Goal: Task Accomplishment & Management: Manage account settings

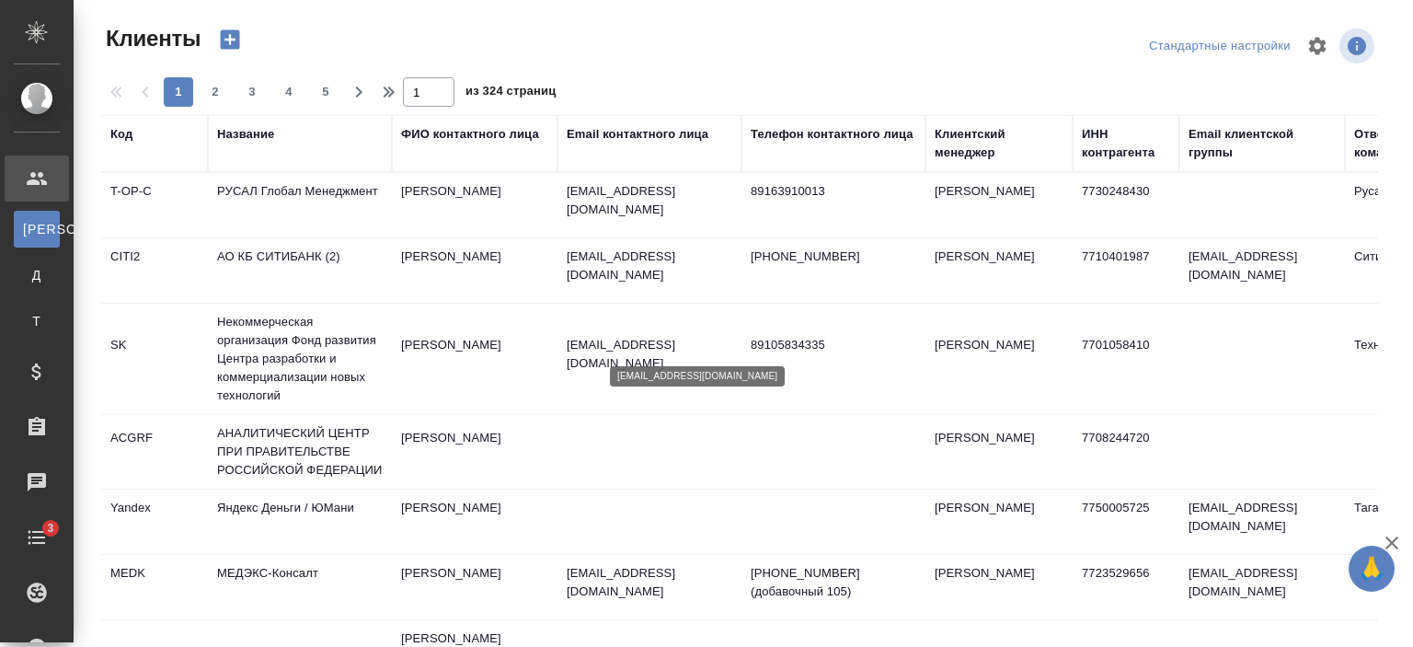
select select "RU"
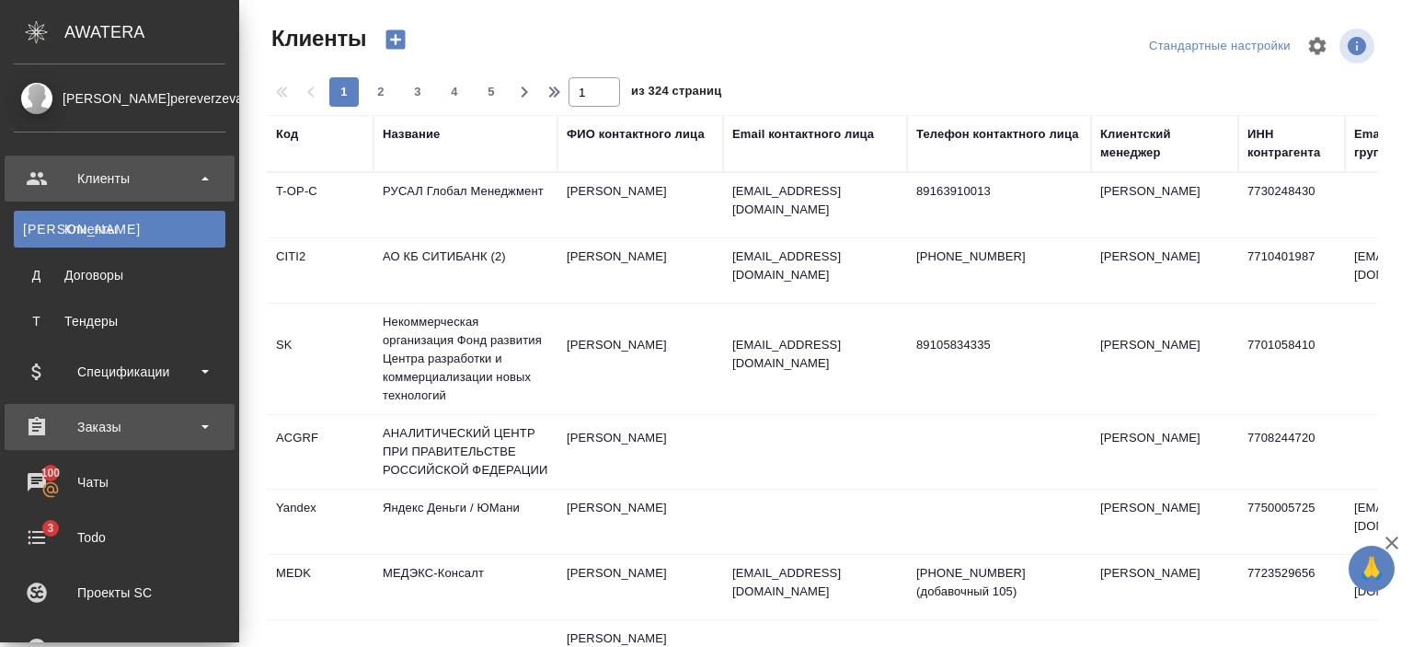
click at [134, 425] on div "Заказы" at bounding box center [120, 427] width 212 height 28
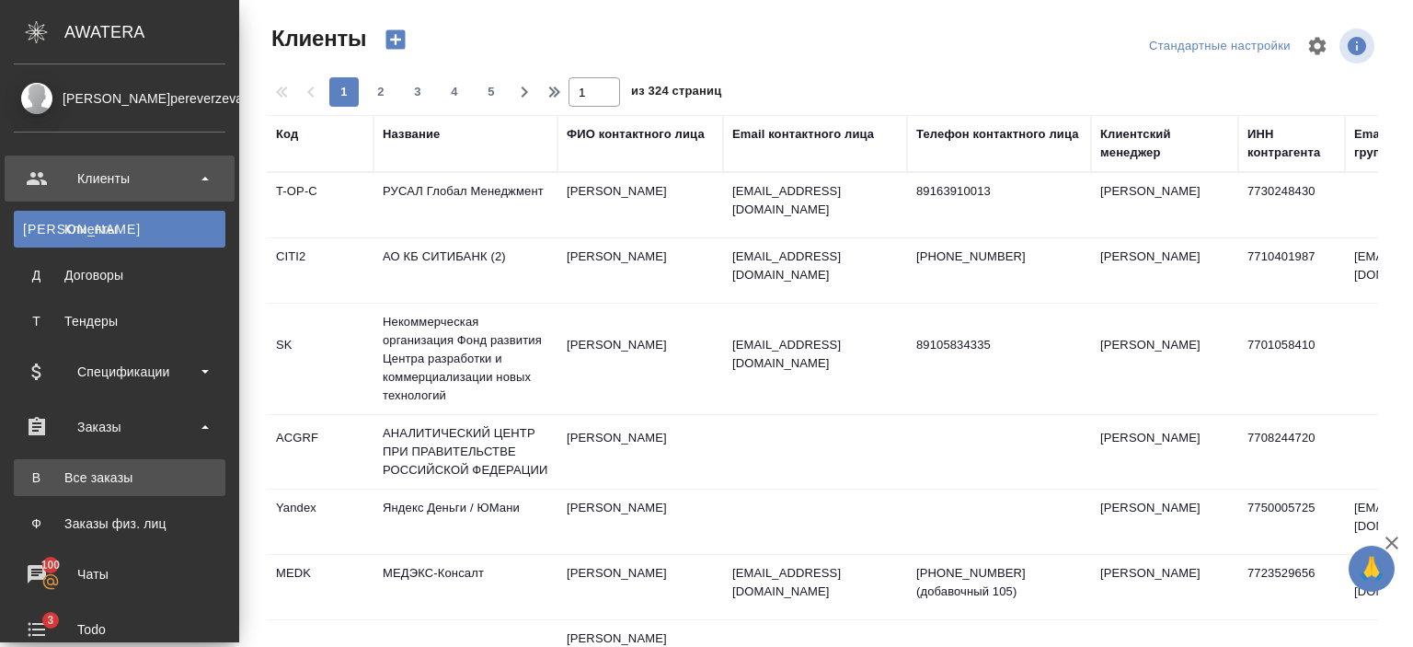
click at [147, 483] on div "Все заказы" at bounding box center [119, 477] width 193 height 18
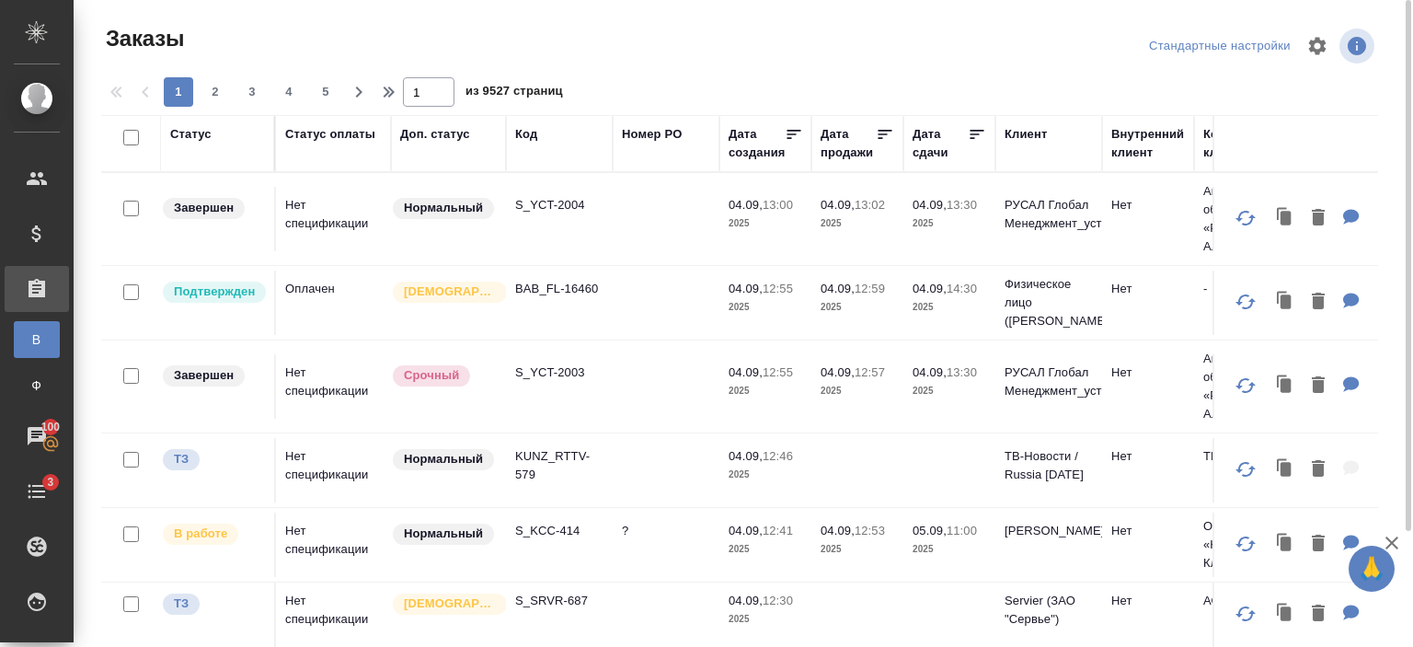
click at [530, 135] on div "Код" at bounding box center [526, 134] width 22 height 18
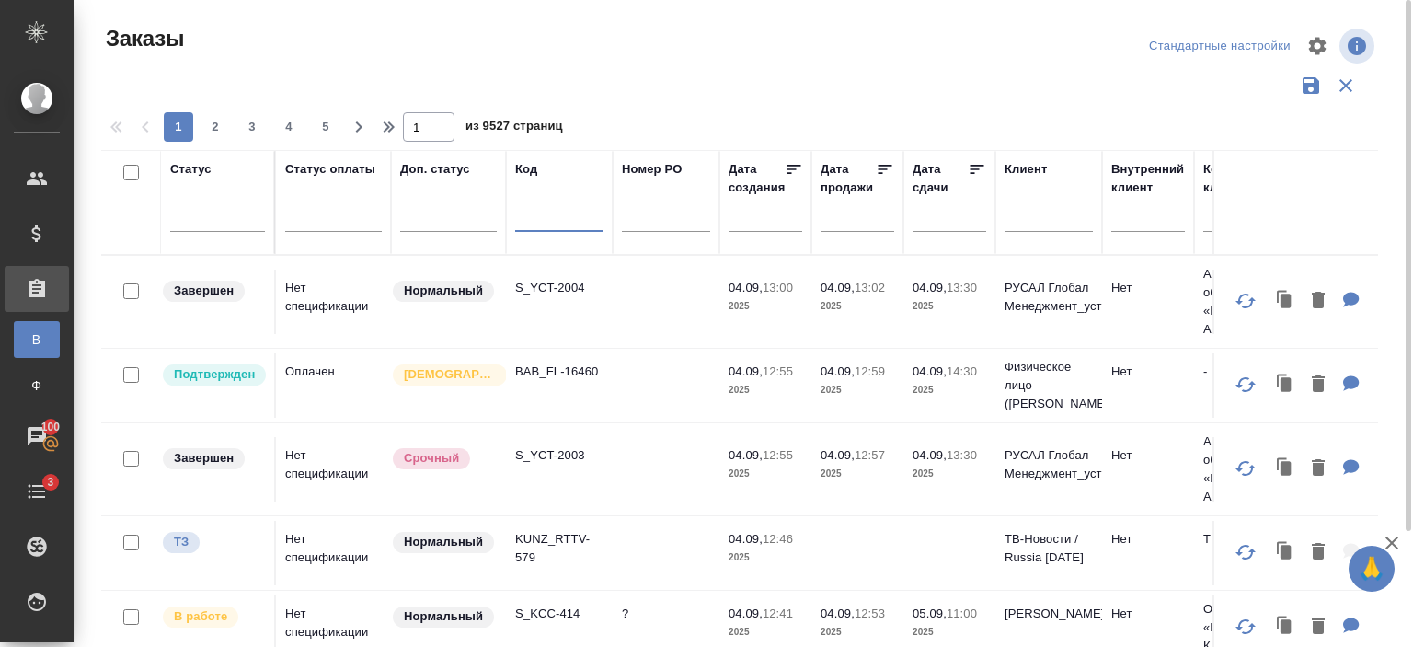
click at [561, 213] on input "text" at bounding box center [559, 220] width 88 height 23
paste input "C_Kept-2445"
type input "C_Kept-2445"
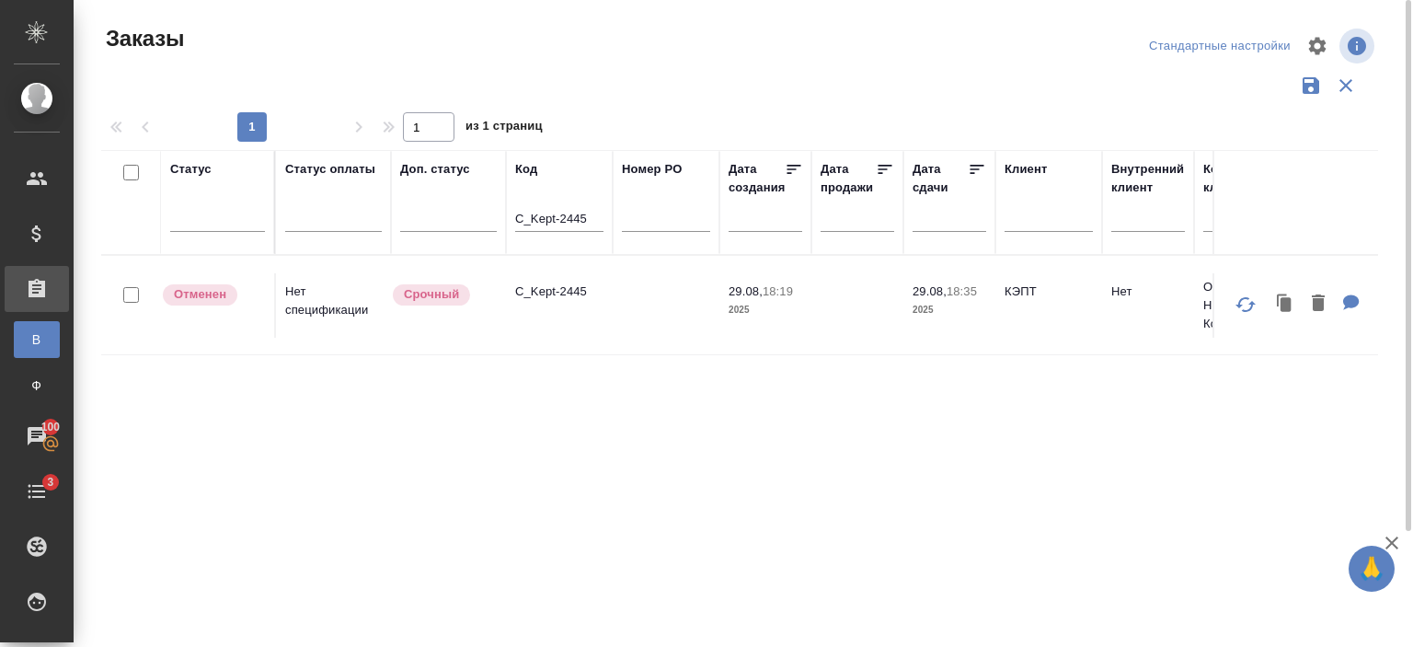
click at [601, 307] on td "C_Kept-2445" at bounding box center [559, 305] width 107 height 64
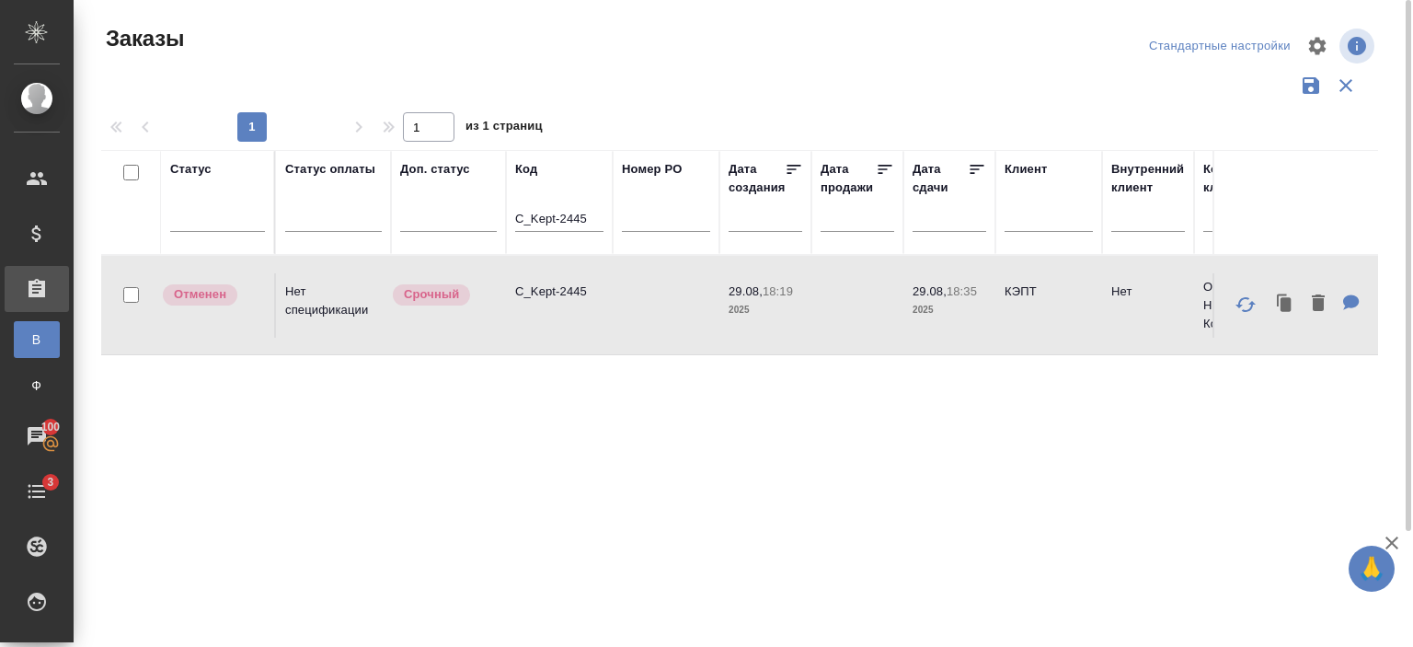
click at [601, 307] on td "C_Kept-2445" at bounding box center [559, 305] width 107 height 64
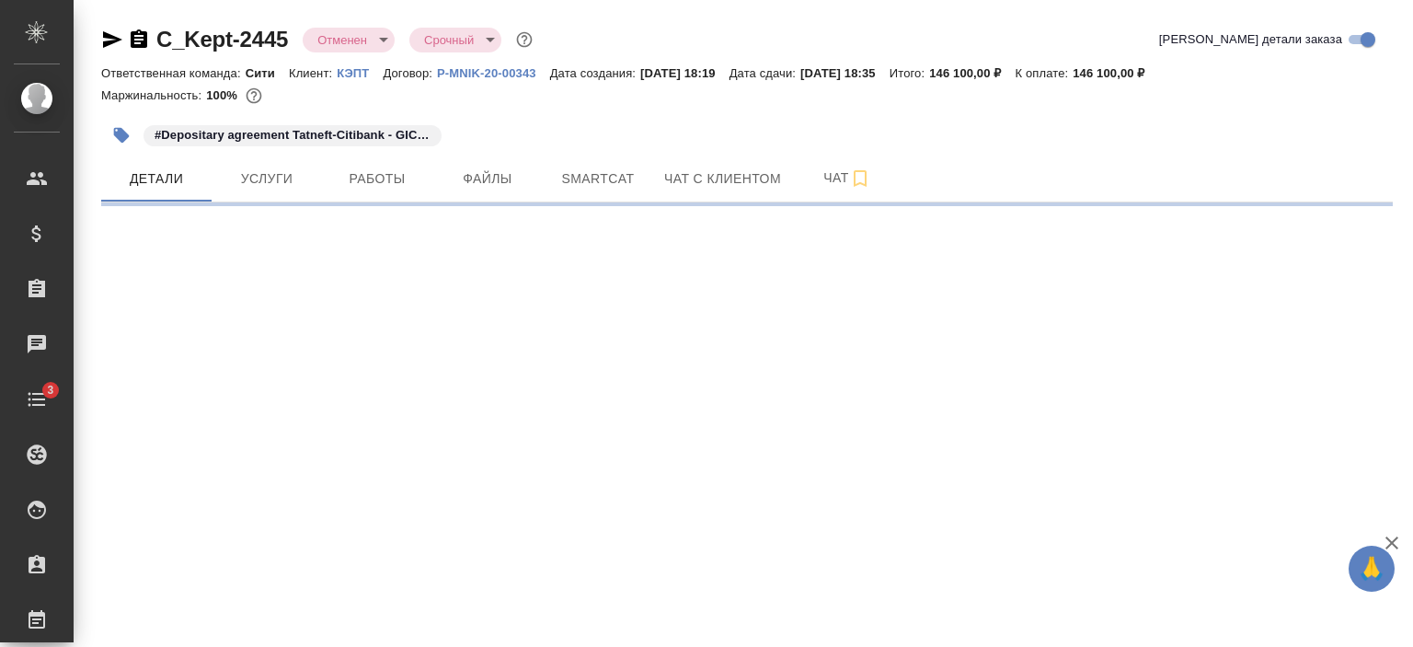
select select "RU"
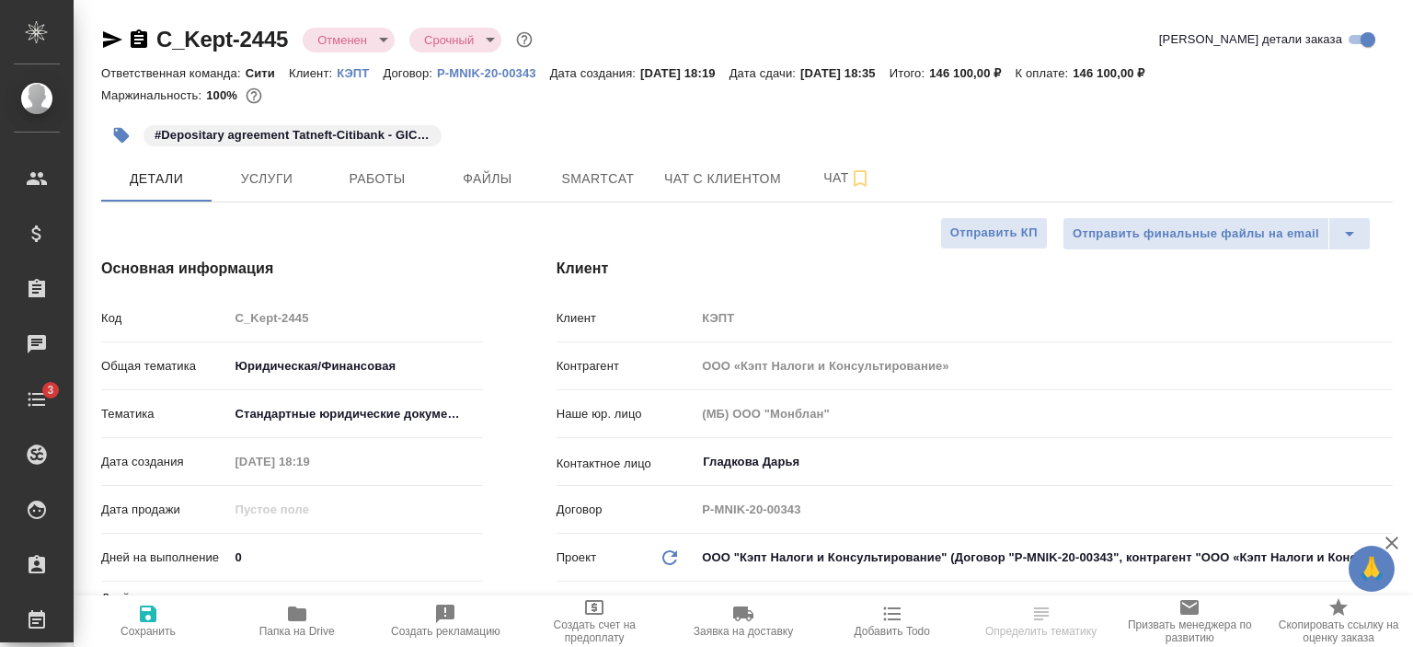
type textarea "x"
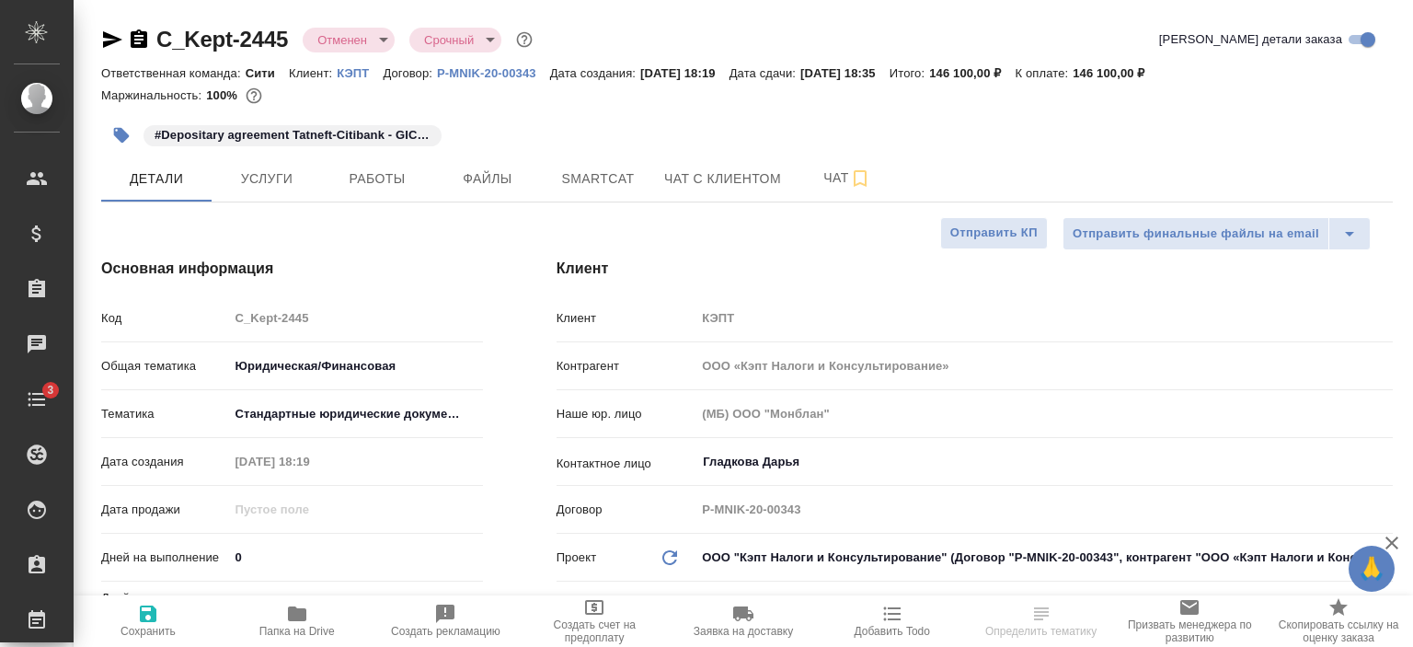
type textarea "x"
click at [833, 182] on span "Чат" at bounding box center [847, 177] width 88 height 23
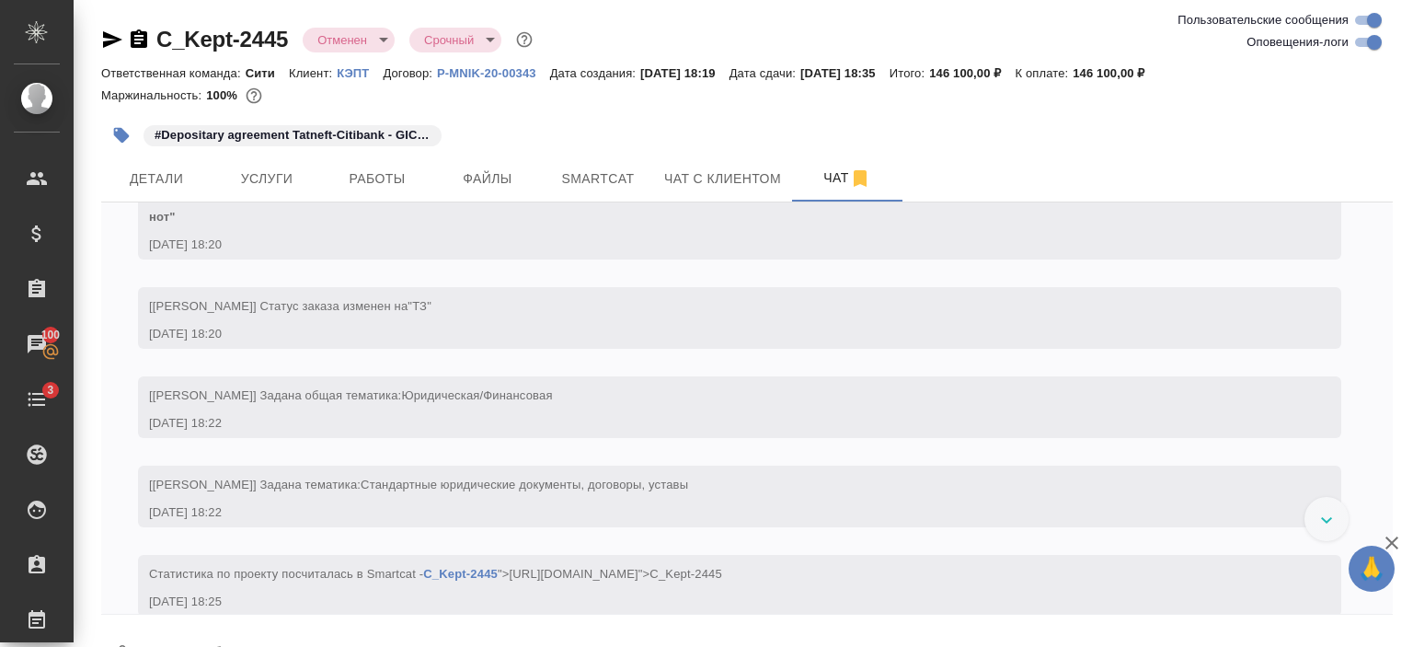
scroll to position [210, 0]
click at [106, 33] on icon "button" at bounding box center [112, 39] width 19 height 17
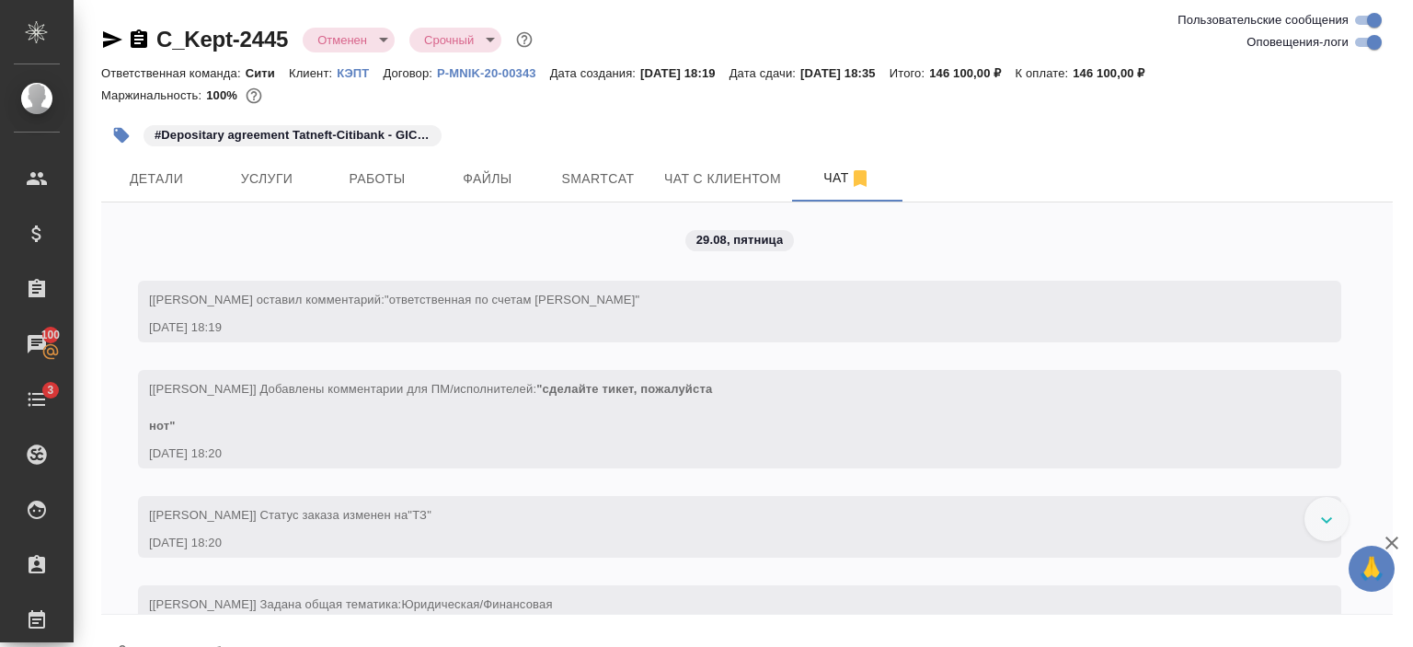
scroll to position [0, 0]
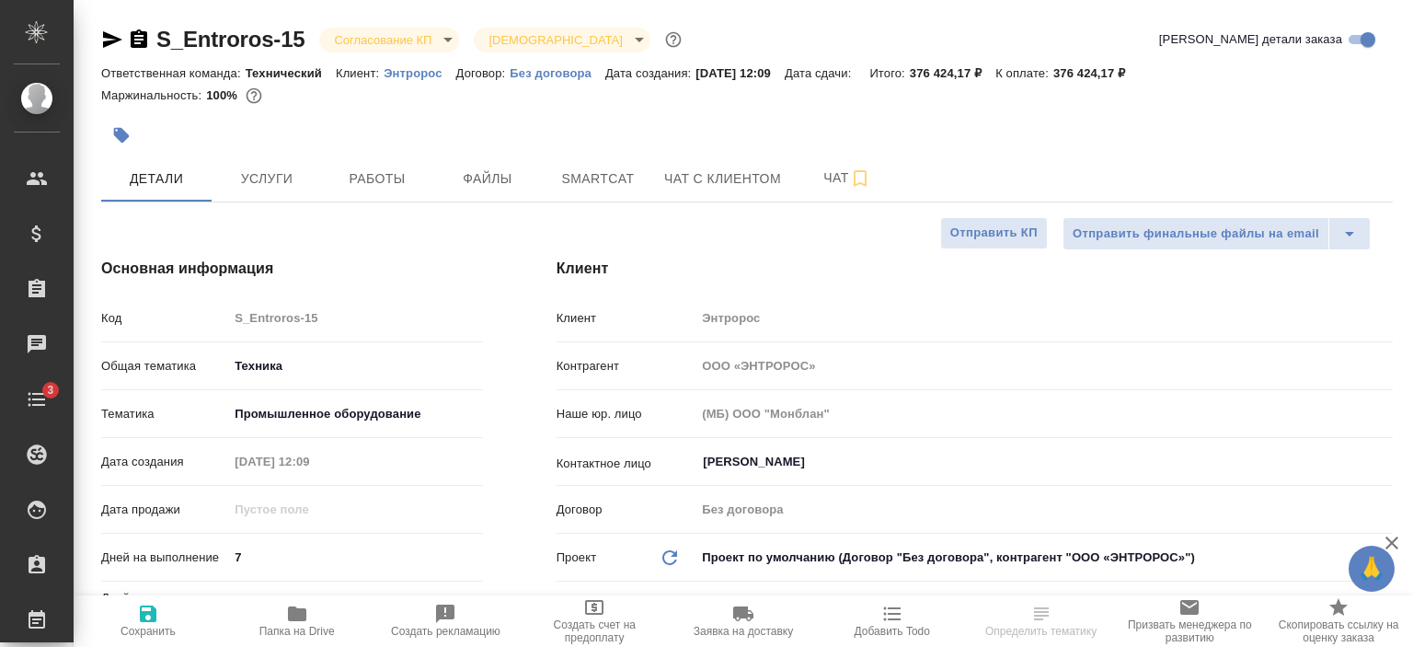
select select "RU"
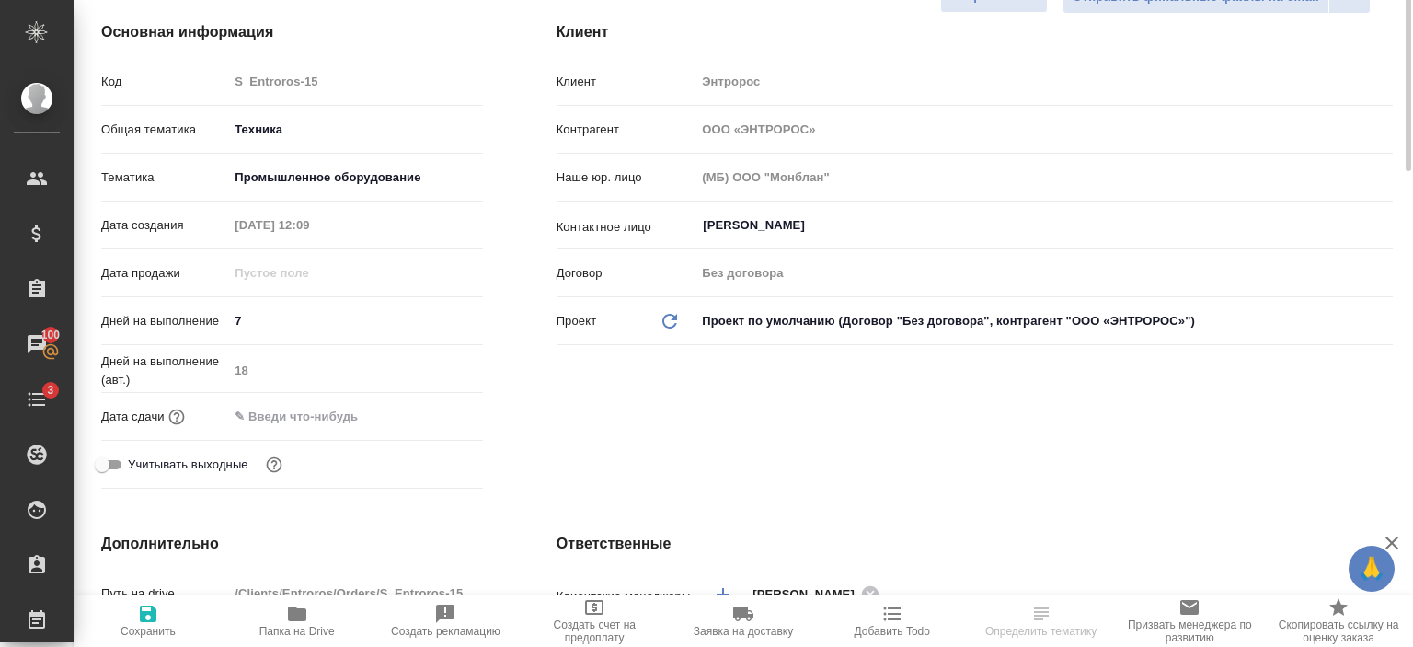
scroll to position [134, 0]
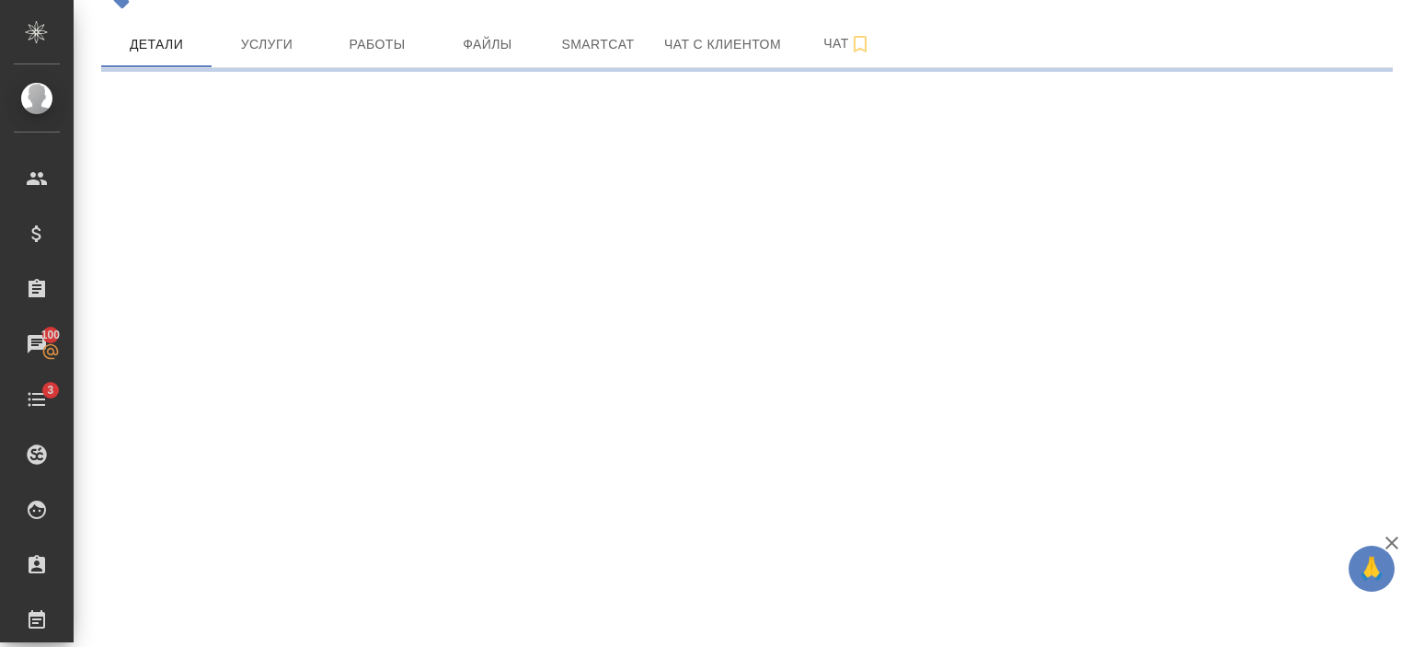
select select "RU"
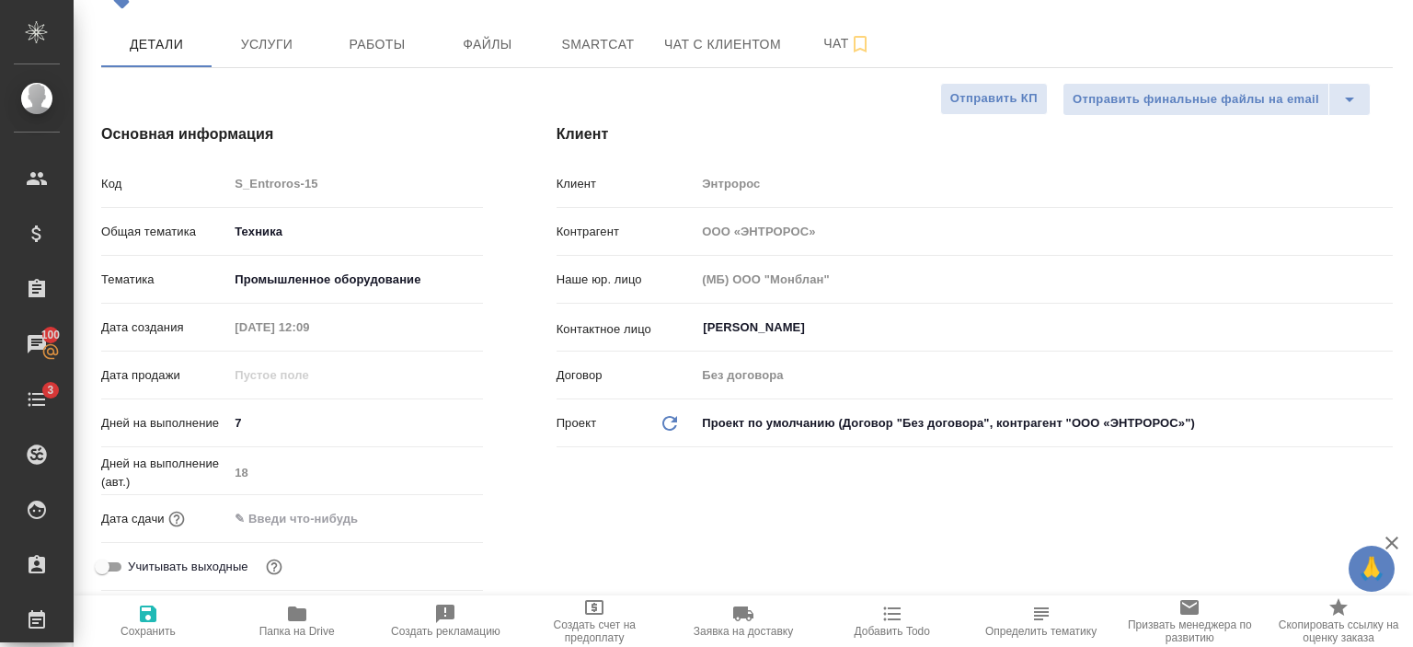
type textarea "x"
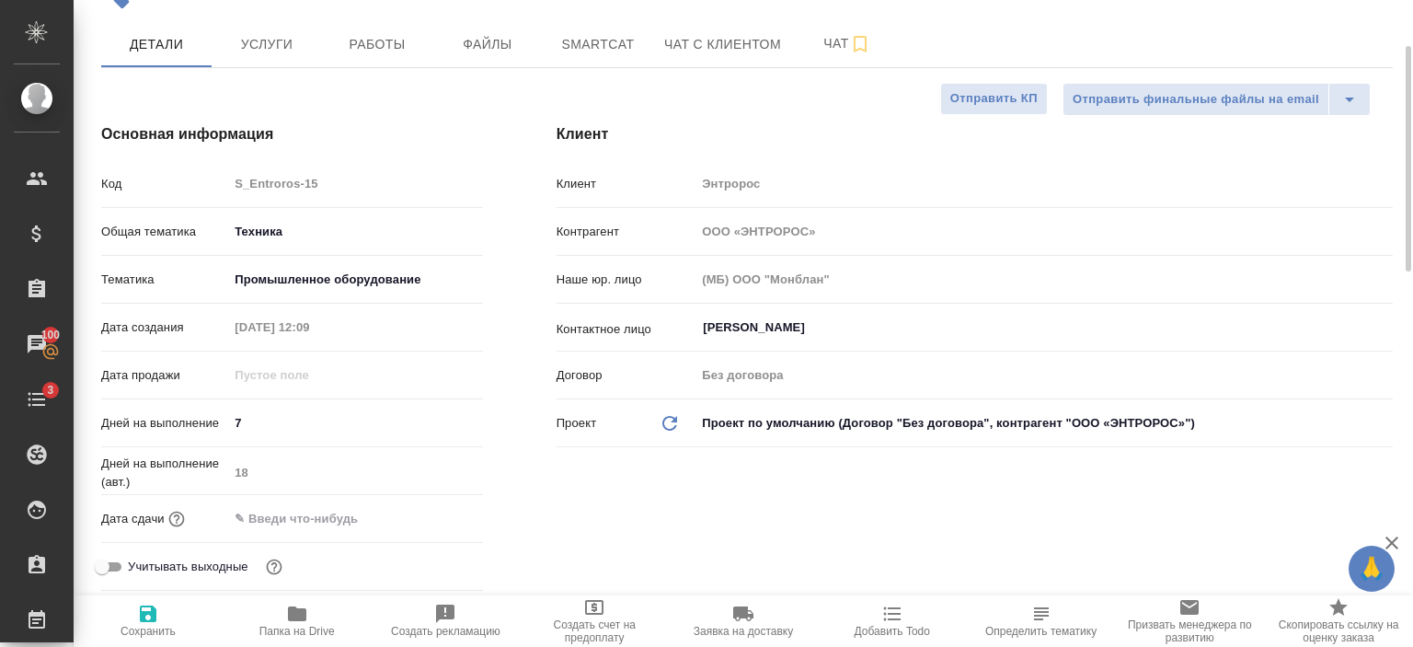
type textarea "x"
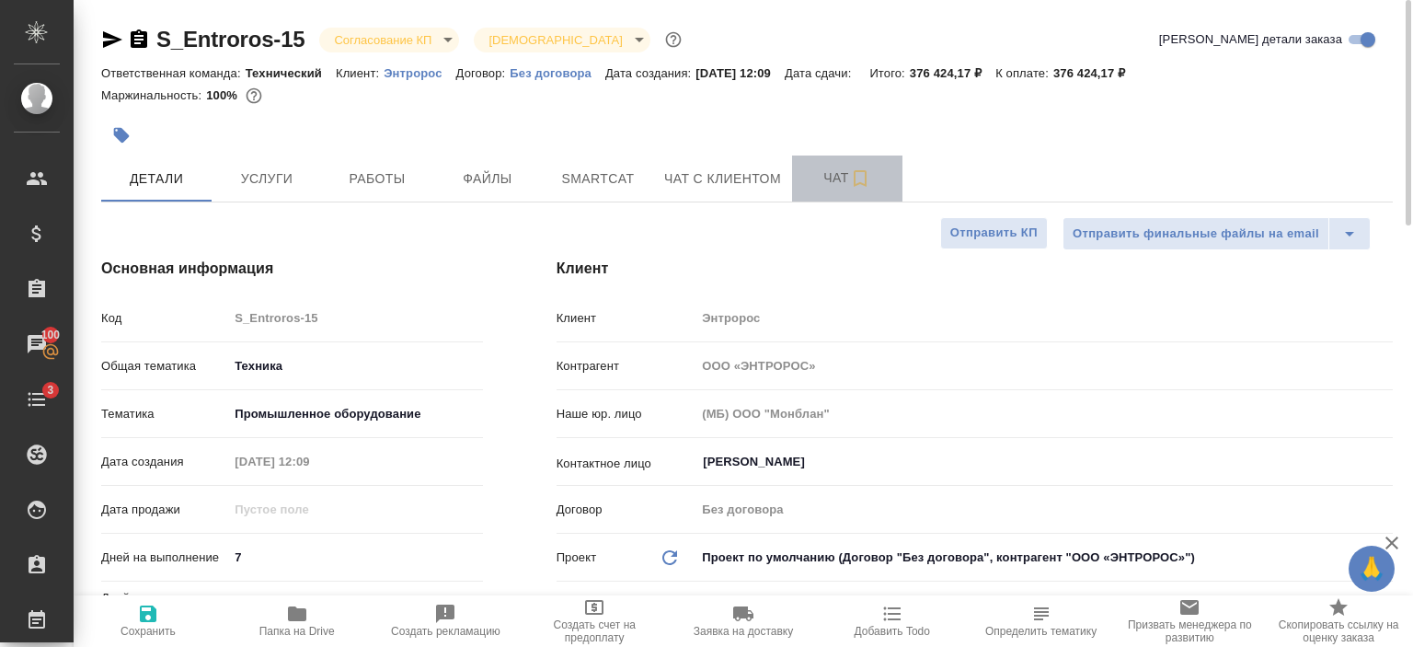
click at [839, 167] on span "Чат" at bounding box center [847, 177] width 88 height 23
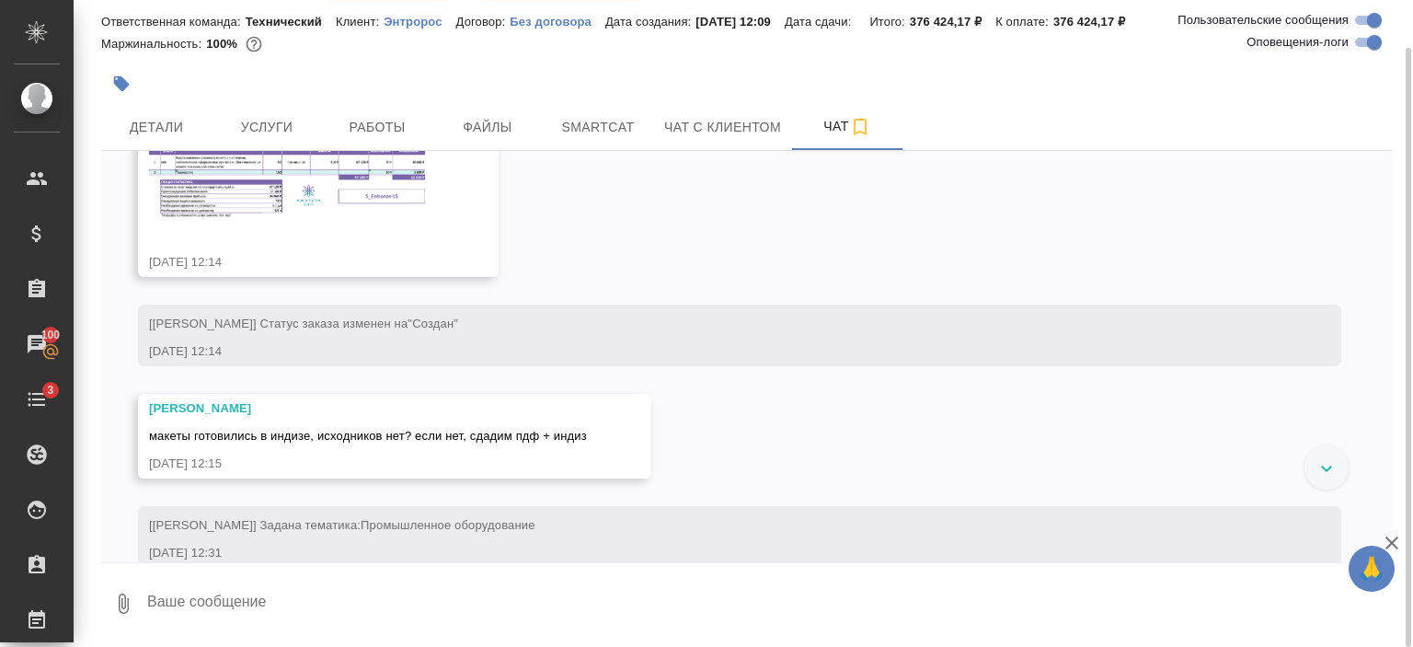
scroll to position [346, 0]
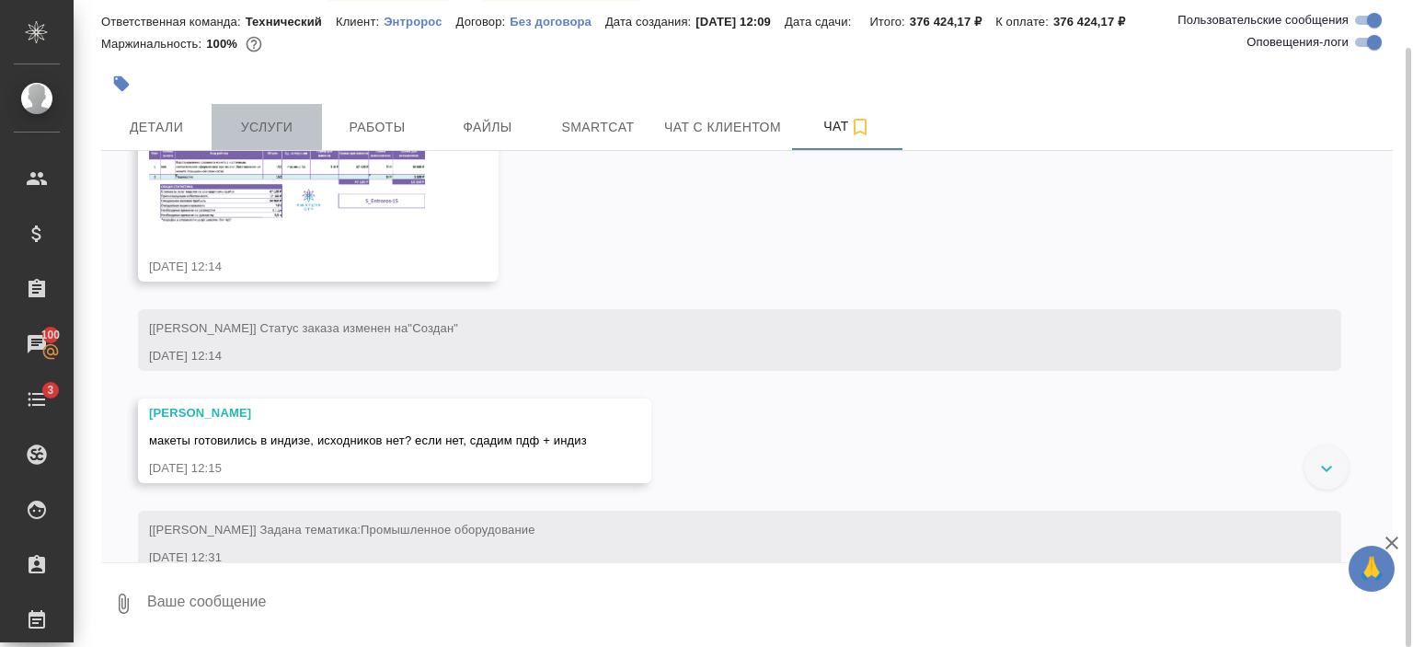
click at [257, 120] on span "Услуги" at bounding box center [267, 127] width 88 height 23
